Goal: Find specific page/section: Find specific page/section

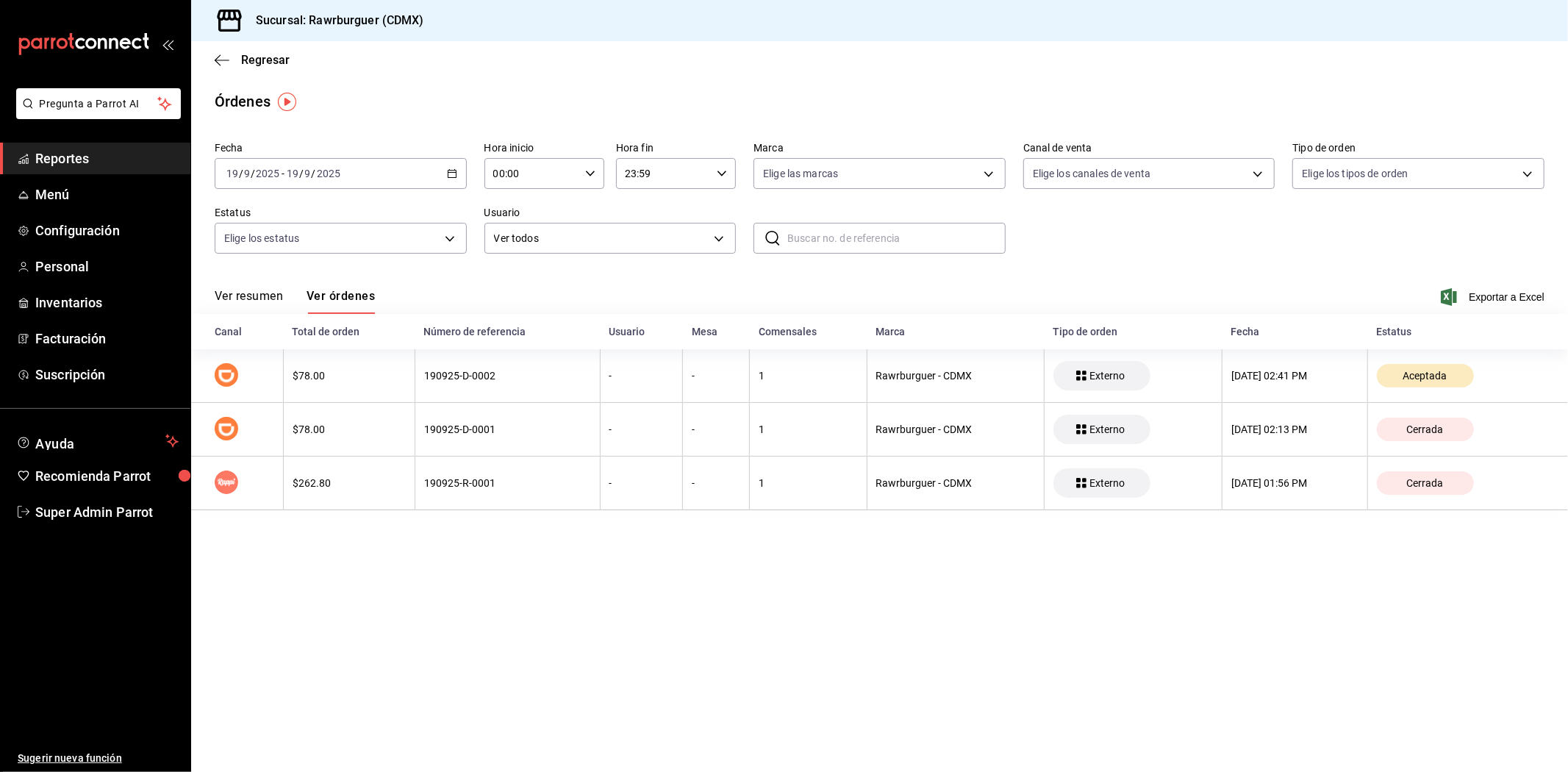
click at [112, 166] on span "Reportes" at bounding box center [106, 158] width 143 height 19
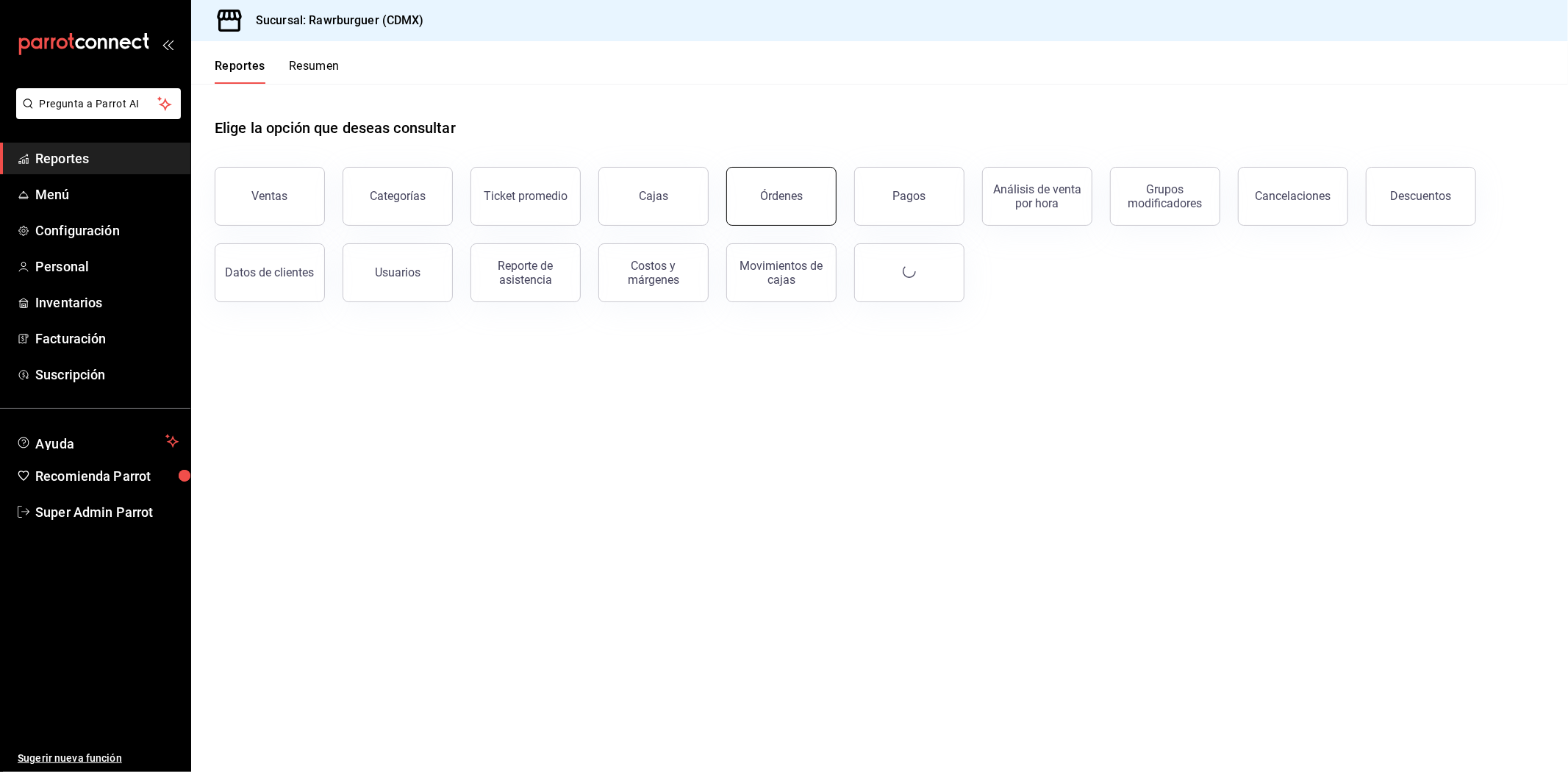
click at [821, 184] on button "Órdenes" at bounding box center [781, 196] width 110 height 58
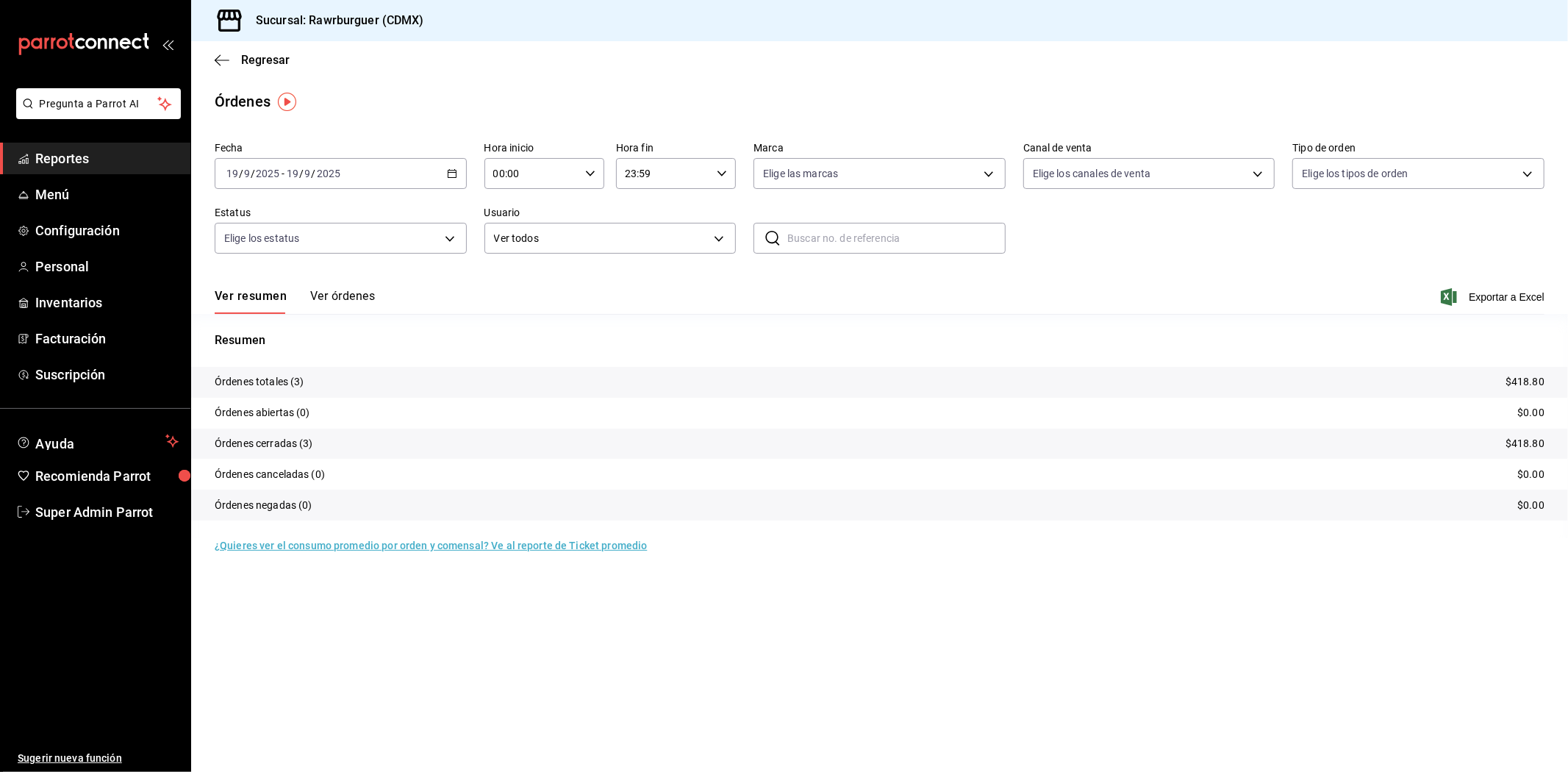
click at [337, 294] on button "Ver órdenes" at bounding box center [342, 302] width 64 height 25
